Goal: Check status

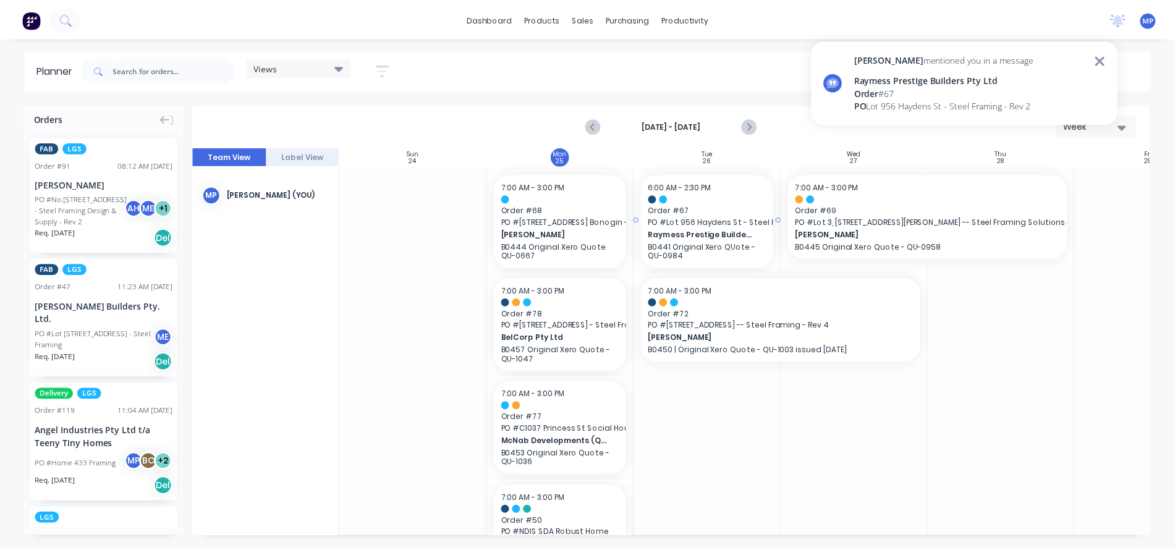
scroll to position [556, 0]
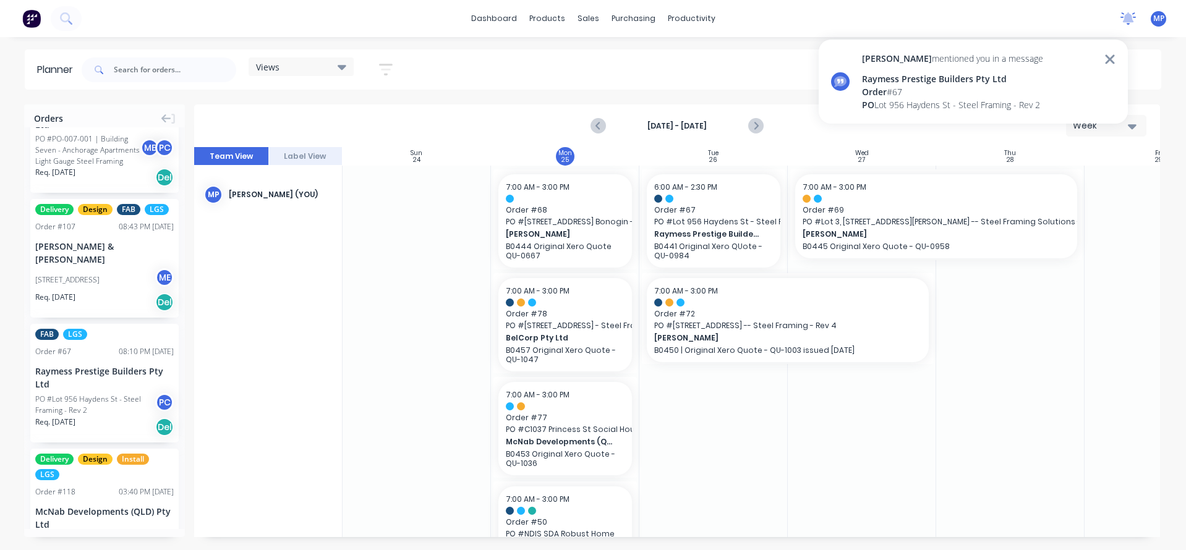
drag, startPoint x: 1128, startPoint y: 17, endPoint x: 1124, endPoint y: 23, distance: 6.9
click at [1128, 17] on icon at bounding box center [1128, 17] width 11 height 10
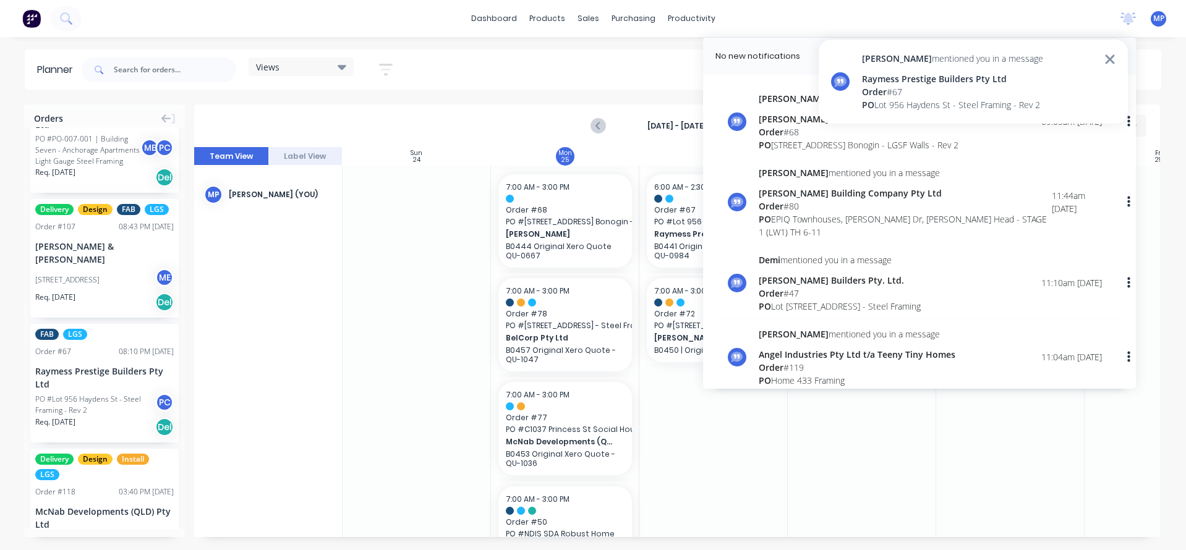
click at [916, 79] on div "Raymess Prestige Builders Pty Ltd" at bounding box center [952, 78] width 181 height 13
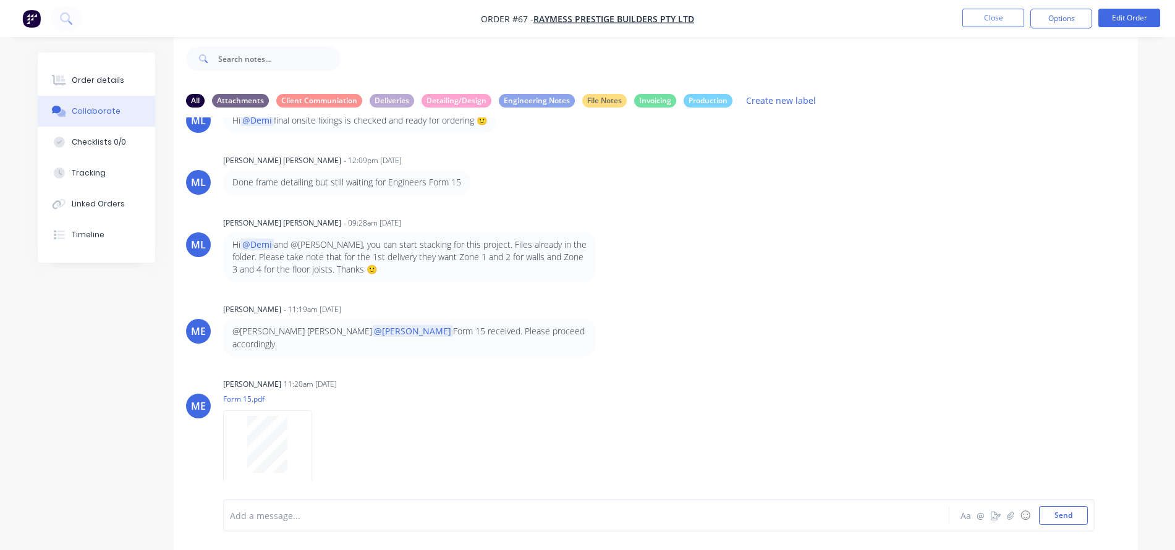
scroll to position [2225, 0]
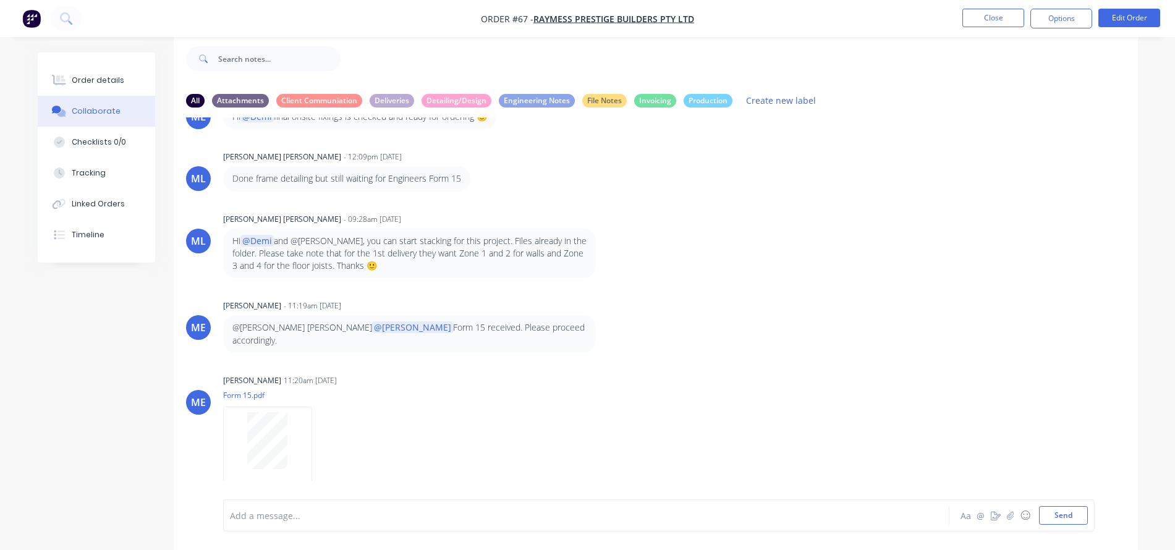
drag, startPoint x: 363, startPoint y: 325, endPoint x: 546, endPoint y: 331, distance: 183.1
click at [546, 331] on div "@[PERSON_NAME] [PERSON_NAME] @[PERSON_NAME] Form 15 received. Please proceed ac…" at bounding box center [416, 334] width 386 height 38
click at [814, 350] on div "AH [PERSON_NAME] - 08:53pm [DATE] test MP You - 03:04pm [DATE] I need to review…" at bounding box center [656, 298] width 964 height 363
click at [412, 329] on p "@[PERSON_NAME] [PERSON_NAME] @[PERSON_NAME] Form 15 received. Please proceed ac…" at bounding box center [409, 333] width 354 height 25
drag, startPoint x: 268, startPoint y: 305, endPoint x: 207, endPoint y: 305, distance: 60.6
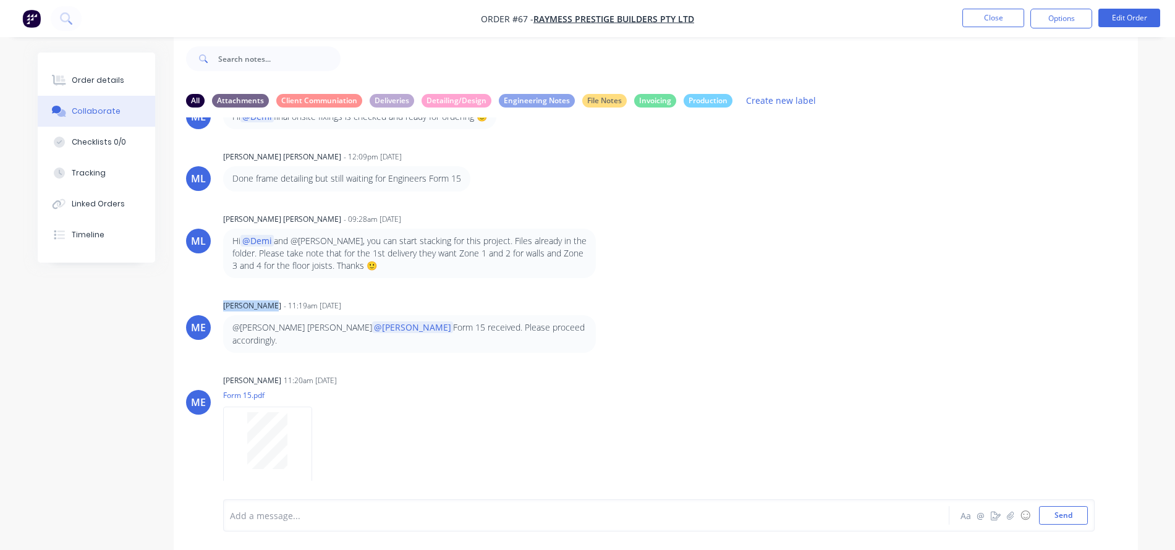
click at [207, 305] on div "ME [PERSON_NAME] - 11:19am [DATE] @[PERSON_NAME] [PERSON_NAME] @[PERSON_NAME] F…" at bounding box center [656, 325] width 964 height 56
drag, startPoint x: 404, startPoint y: 326, endPoint x: 546, endPoint y: 323, distance: 142.8
click at [546, 323] on div "@[PERSON_NAME] [PERSON_NAME] @[PERSON_NAME] Form 15 received. Please proceed ac…" at bounding box center [416, 334] width 386 height 38
click at [632, 344] on div "AH [PERSON_NAME] - 08:53pm [DATE] test MP You - 03:04pm [DATE] I need to review…" at bounding box center [656, 298] width 964 height 363
click at [729, 312] on div "ME [PERSON_NAME] - 11:19am [DATE] @[PERSON_NAME] [PERSON_NAME] @[PERSON_NAME] F…" at bounding box center [656, 325] width 964 height 56
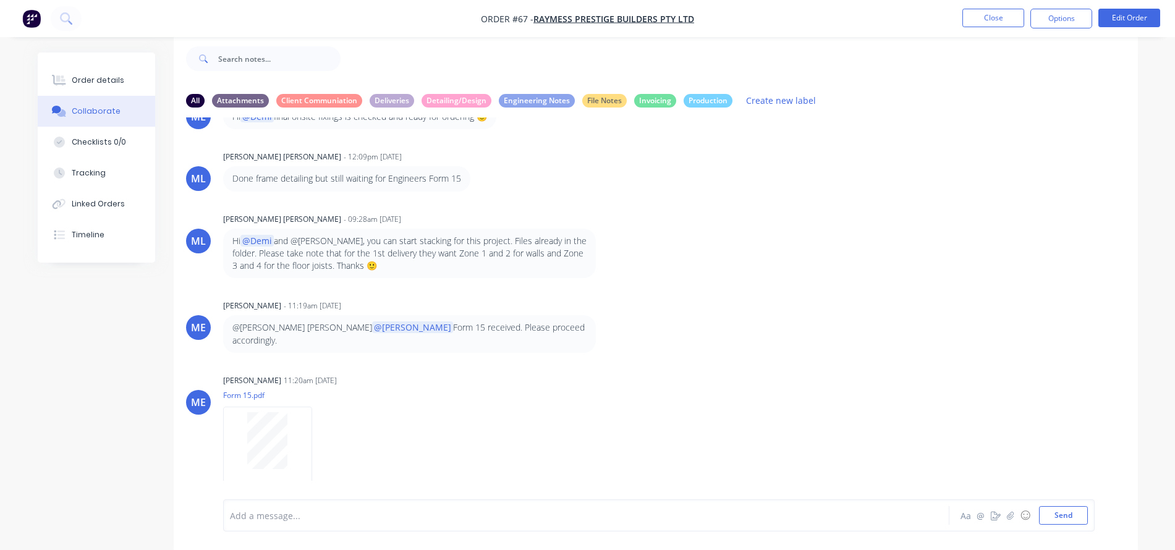
click at [329, 516] on div at bounding box center [552, 515] width 643 height 13
click at [747, 275] on div "ML [PERSON_NAME] [PERSON_NAME] - 09:28am [DATE] Hi @[PERSON_NAME] and @[PERSON_…" at bounding box center [656, 244] width 964 height 69
click at [834, 216] on div "ML [PERSON_NAME] [PERSON_NAME] - 09:28am [DATE] Hi @[PERSON_NAME] and @[PERSON_…" at bounding box center [656, 244] width 964 height 69
click at [883, 13] on nav "Order #67 - Raymess Prestige Builders Pty Ltd Close Options Edit Order" at bounding box center [587, 18] width 1175 height 37
click at [832, 305] on div "ME [PERSON_NAME] - 11:19am [DATE] @[PERSON_NAME] [PERSON_NAME] @[PERSON_NAME] F…" at bounding box center [656, 325] width 964 height 56
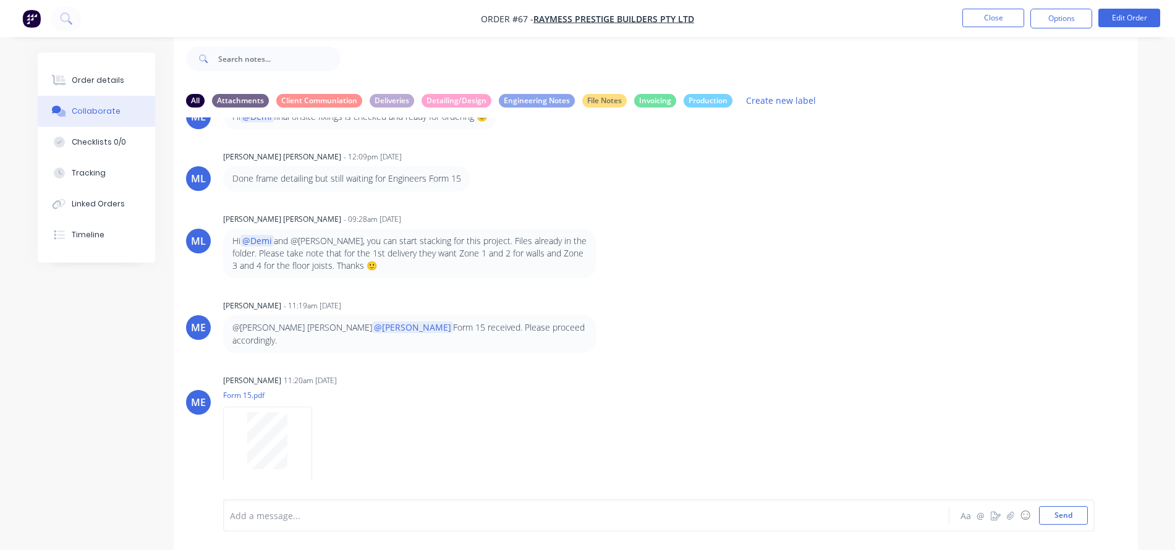
click at [820, 247] on div "ML [PERSON_NAME] [PERSON_NAME] - 09:28am [DATE] Hi @[PERSON_NAME] and @[PERSON_…" at bounding box center [656, 244] width 964 height 69
click at [443, 512] on div at bounding box center [552, 515] width 643 height 13
click at [784, 216] on div "ML [PERSON_NAME] [PERSON_NAME] - 09:28am [DATE] Hi @[PERSON_NAME] and @[PERSON_…" at bounding box center [656, 244] width 964 height 69
click at [700, 101] on div "Production" at bounding box center [708, 100] width 49 height 14
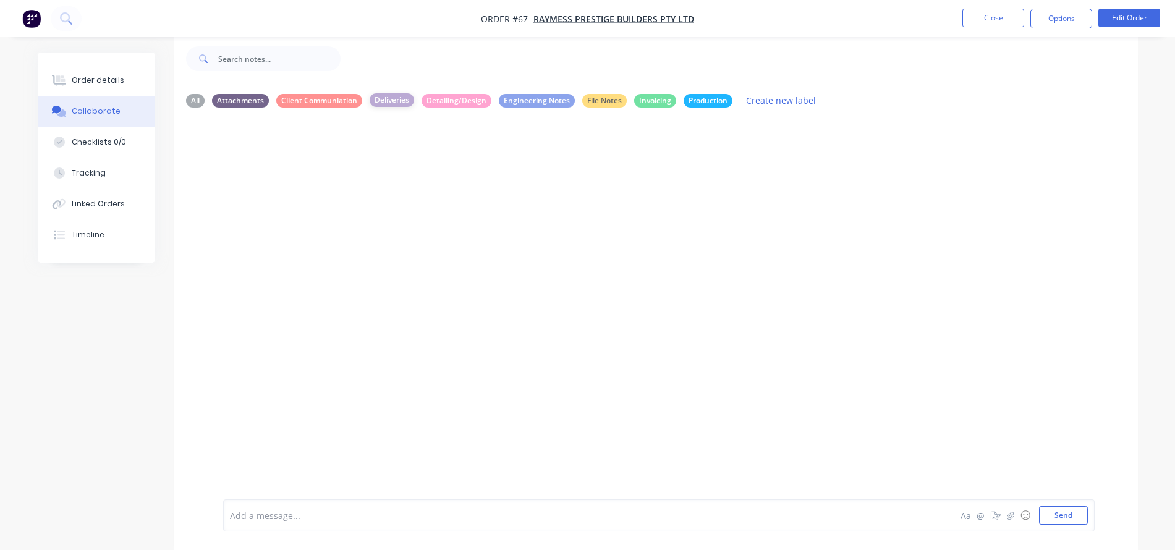
click at [383, 96] on div "Deliveries" at bounding box center [392, 100] width 45 height 14
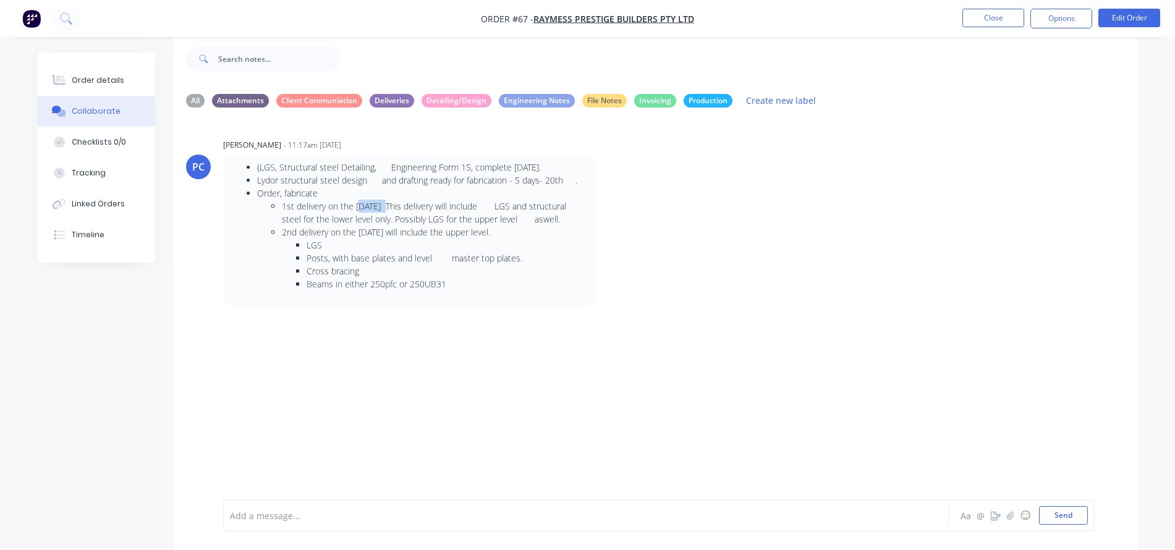
drag, startPoint x: 358, startPoint y: 204, endPoint x: 390, endPoint y: 210, distance: 32.7
click at [390, 210] on li "1st delivery on the [DATE] This delivery will include LGS and structural steel …" at bounding box center [434, 213] width 305 height 26
click at [438, 205] on li "1st delivery on the [DATE] This delivery will include LGS and structural steel …" at bounding box center [434, 213] width 305 height 26
drag, startPoint x: 282, startPoint y: 207, endPoint x: 487, endPoint y: 211, distance: 205.3
click at [487, 211] on li "1st delivery on the [DATE] This delivery will include LGS and structural steel …" at bounding box center [434, 213] width 305 height 26
